Goal: Task Accomplishment & Management: Use online tool/utility

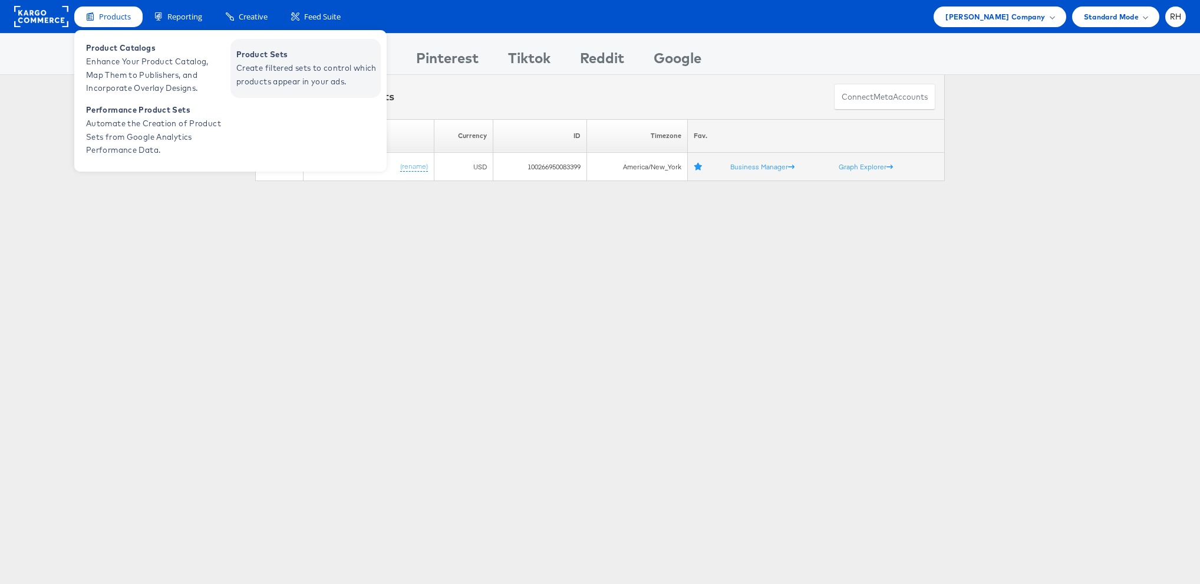
click at [264, 74] on span "Create filtered sets to control which products appear in your ads." at bounding box center [306, 74] width 141 height 27
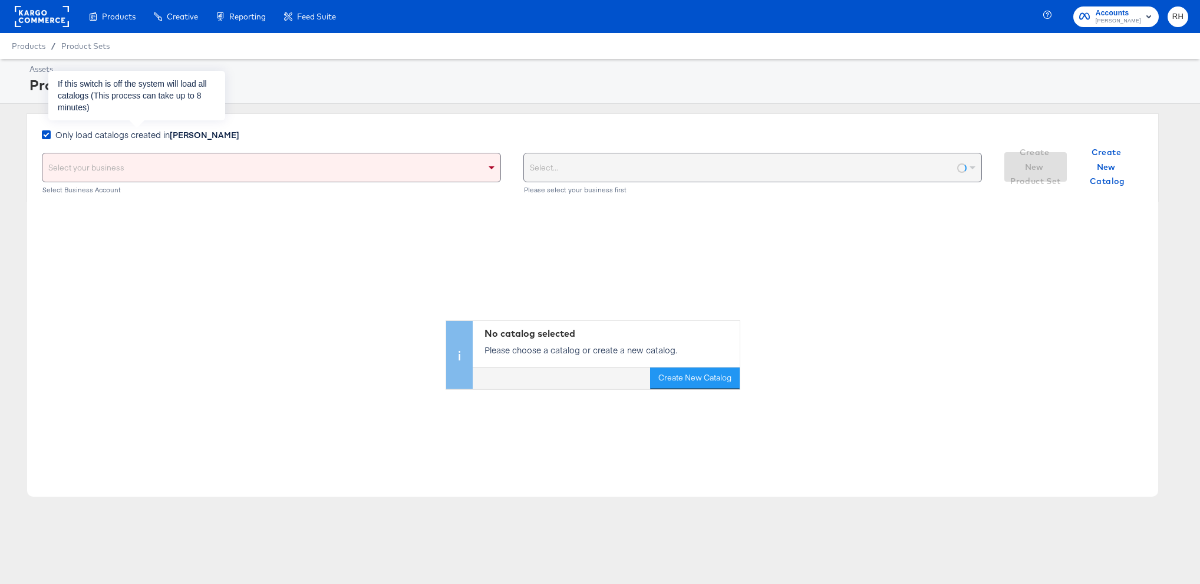
click at [181, 136] on strong "[PERSON_NAME]" at bounding box center [205, 135] width 70 height 12
click at [0, 0] on input "Only load catalogs created in [PERSON_NAME]" at bounding box center [0, 0] width 0 height 0
click at [180, 173] on div "Select your business" at bounding box center [271, 167] width 458 height 28
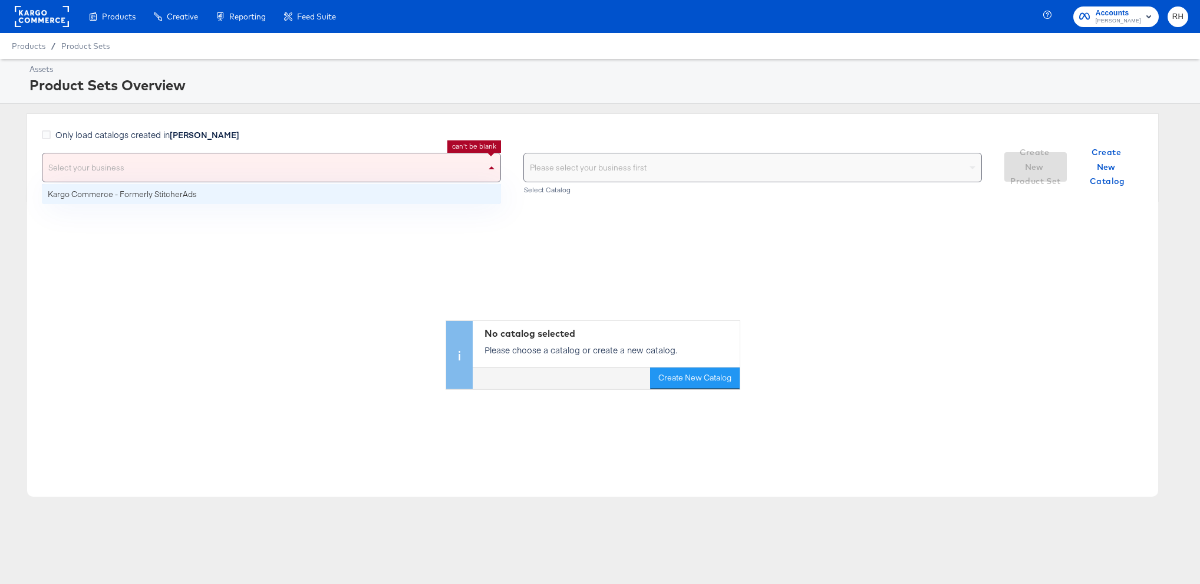
click at [189, 183] on div "Select your business Kargo Commerce - Formerly StitcherAds can't be blank Selec…" at bounding box center [271, 175] width 459 height 44
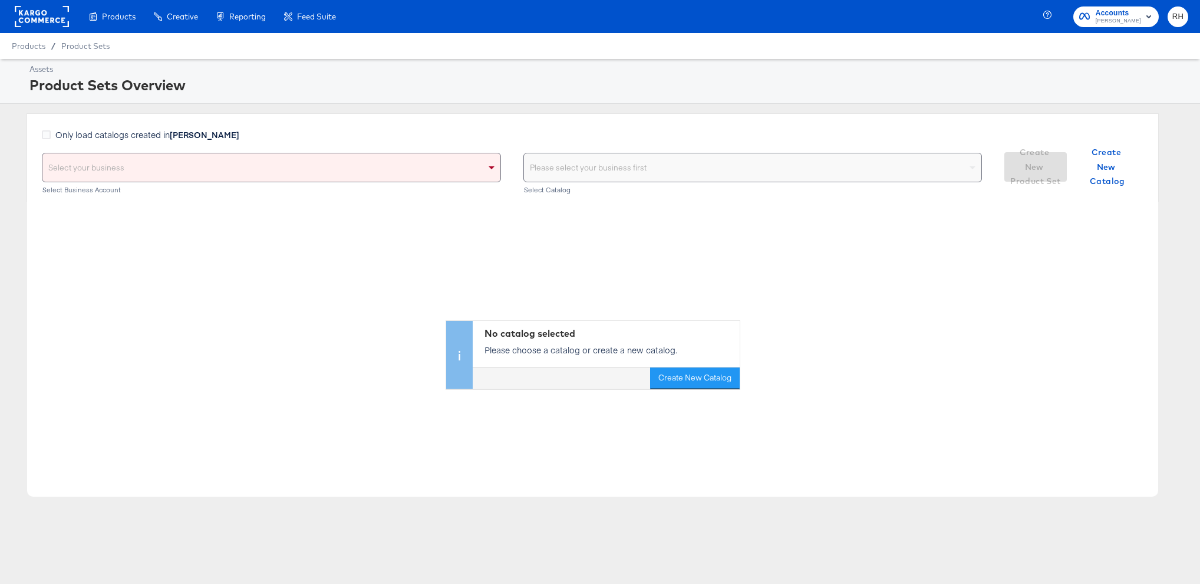
click at [339, 163] on div "Select your business" at bounding box center [271, 167] width 458 height 28
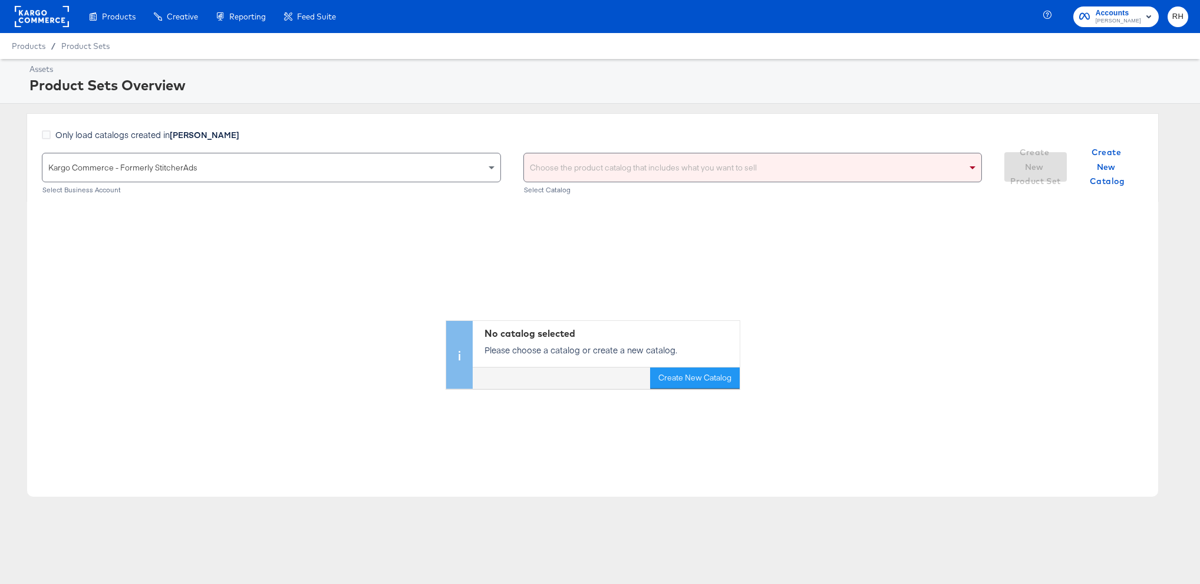
click at [558, 166] on div "Choose the product catalog that includes what you want to sell" at bounding box center [753, 167] width 458 height 28
type input "stevemadden"
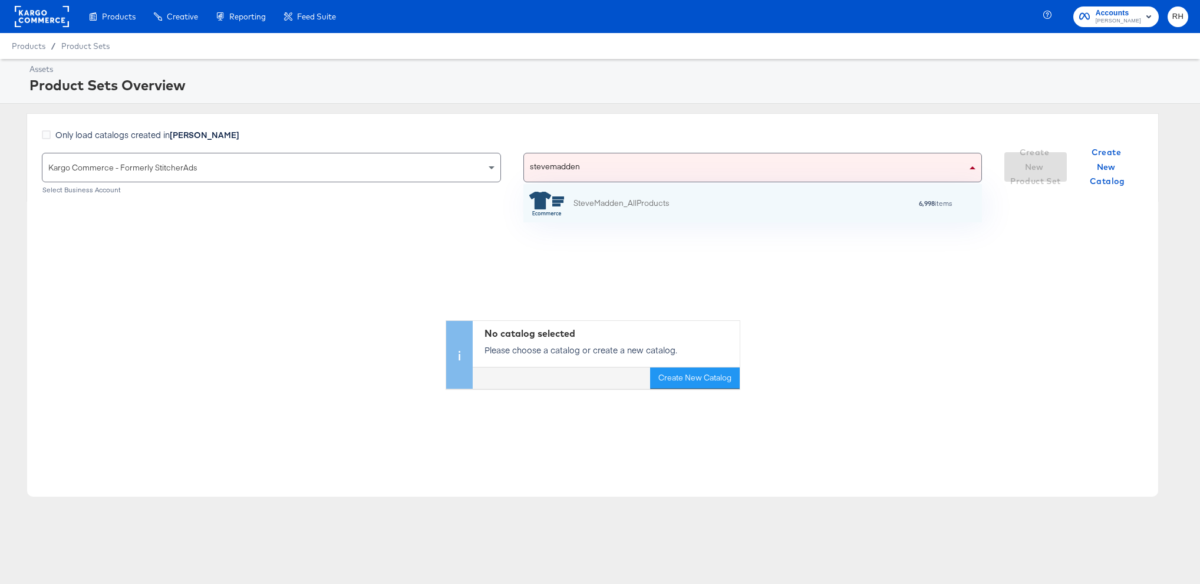
scroll to position [38, 459]
click at [727, 187] on div "SteveMadden_AllProducts 6,998 items" at bounding box center [753, 203] width 459 height 38
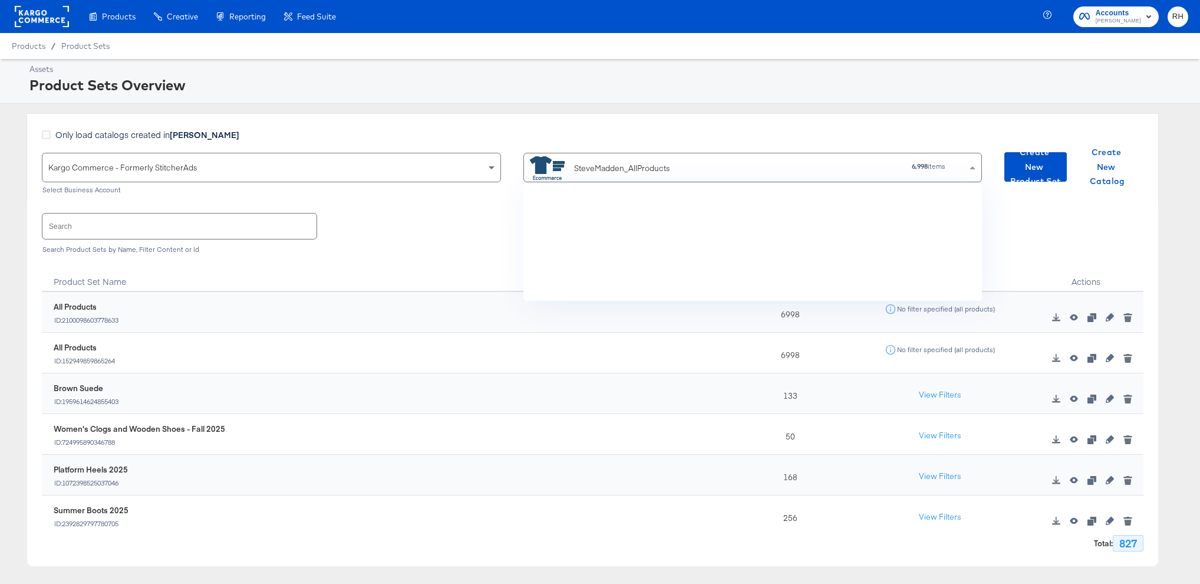
scroll to position [6077, 0]
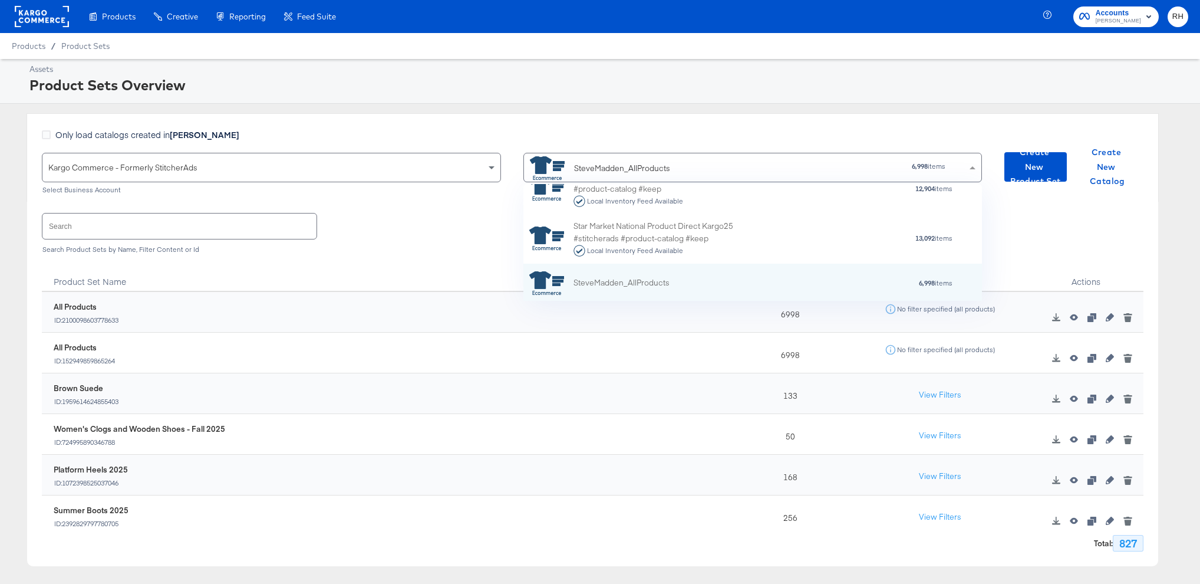
click at [224, 219] on input "text" at bounding box center [179, 225] width 274 height 25
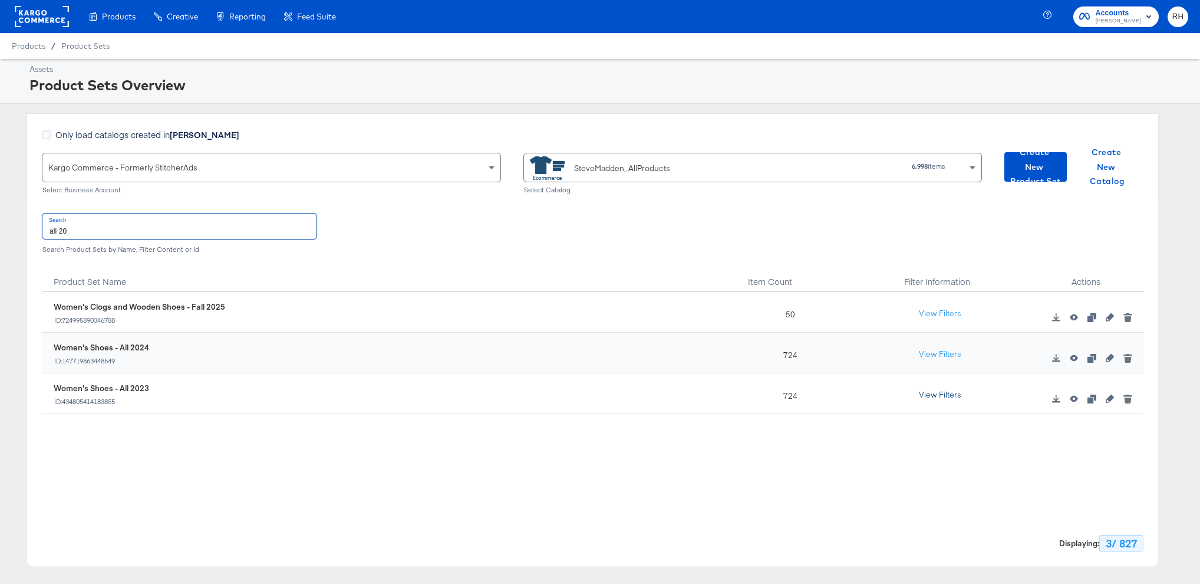
type input "all 20"
click at [946, 390] on button "View Filters" at bounding box center [940, 394] width 59 height 21
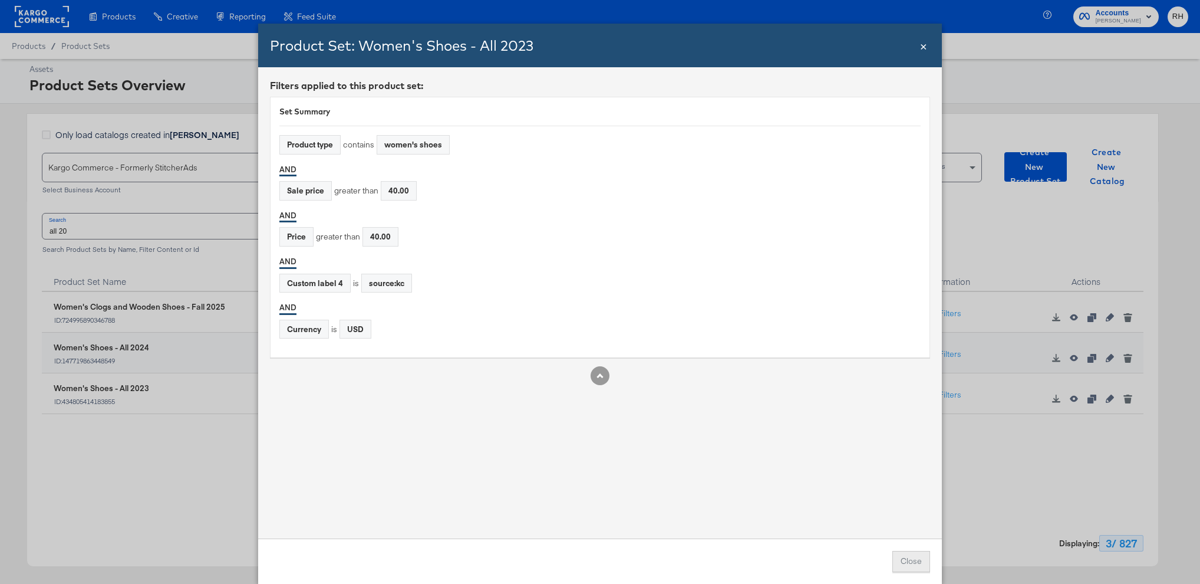
click at [908, 562] on button "Close" at bounding box center [912, 561] width 38 height 21
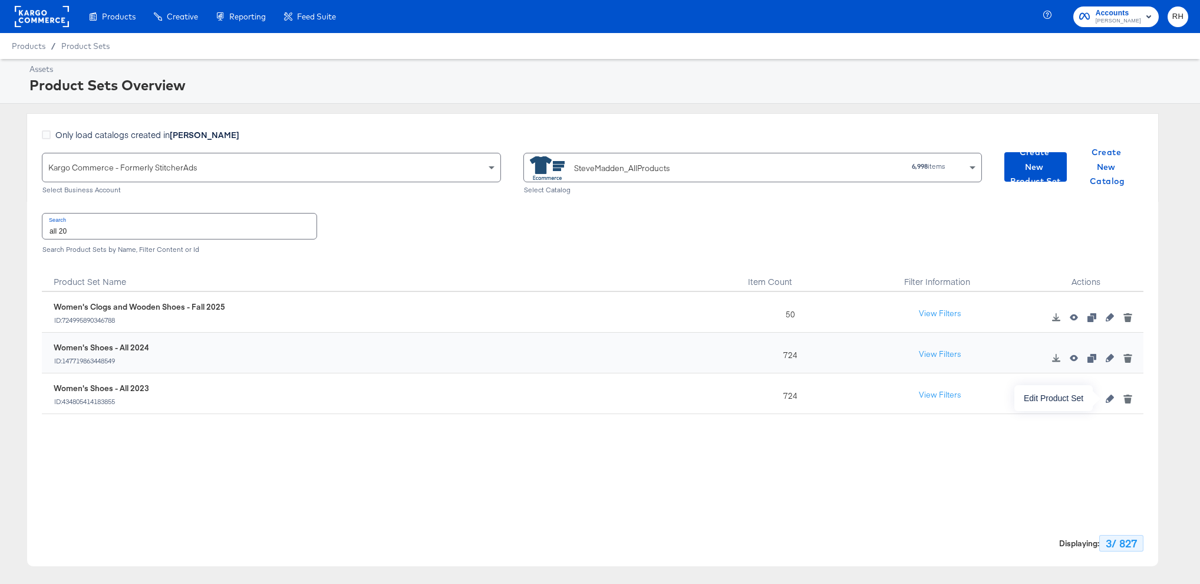
click at [1108, 397] on icon "button" at bounding box center [1110, 398] width 8 height 8
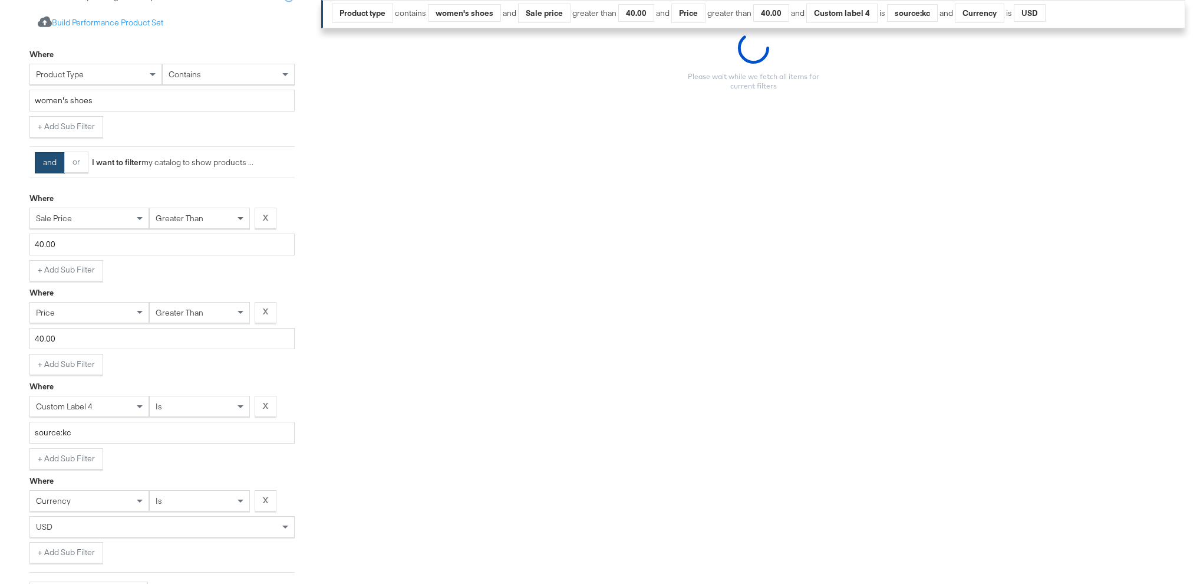
scroll to position [255, 0]
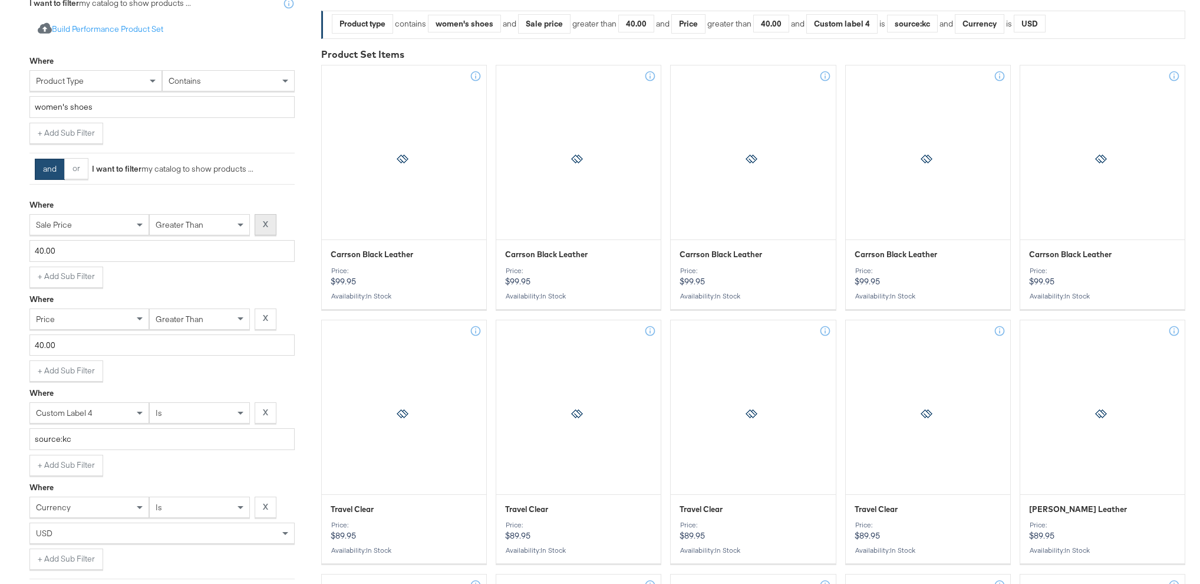
click at [264, 227] on strong "X" at bounding box center [265, 224] width 5 height 11
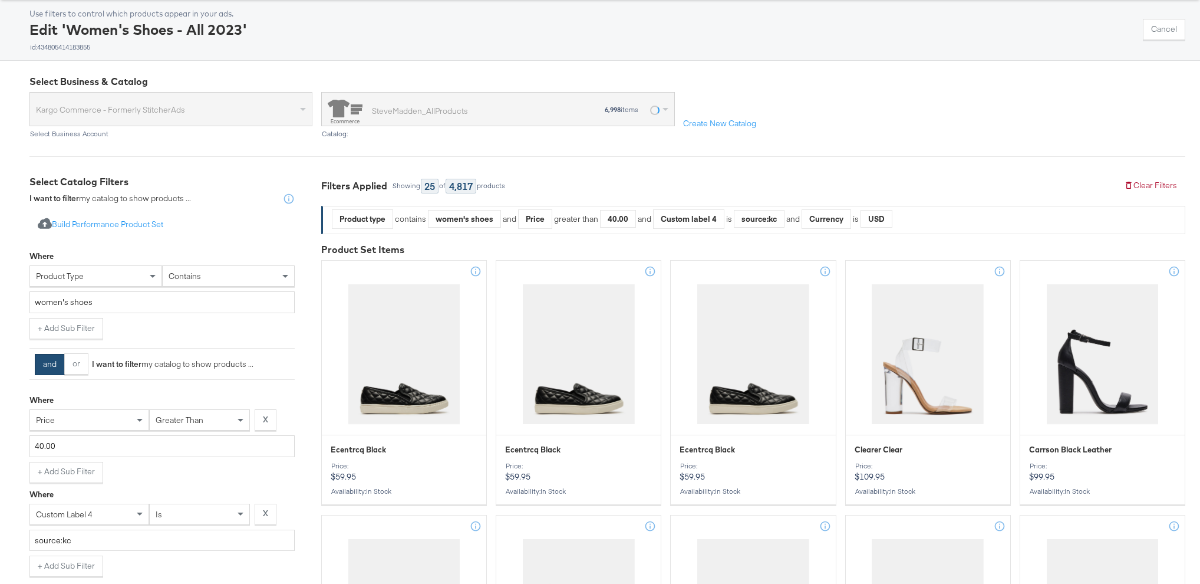
scroll to position [62, 0]
